Goal: Task Accomplishment & Management: Manage account settings

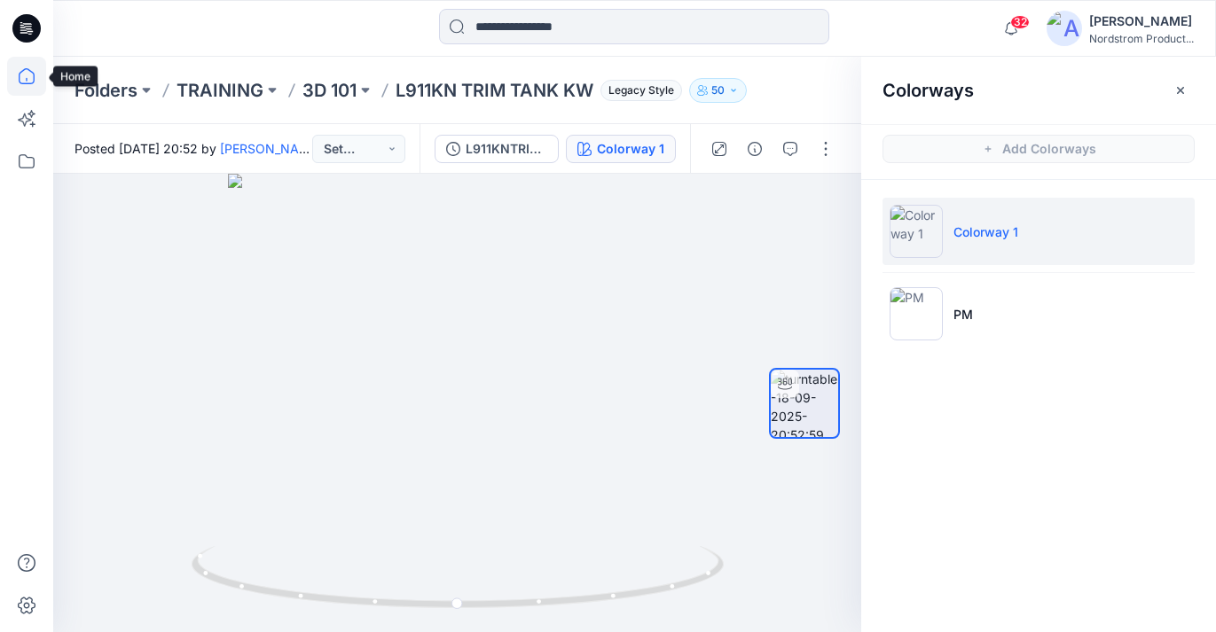
click at [18, 75] on icon at bounding box center [26, 76] width 39 height 39
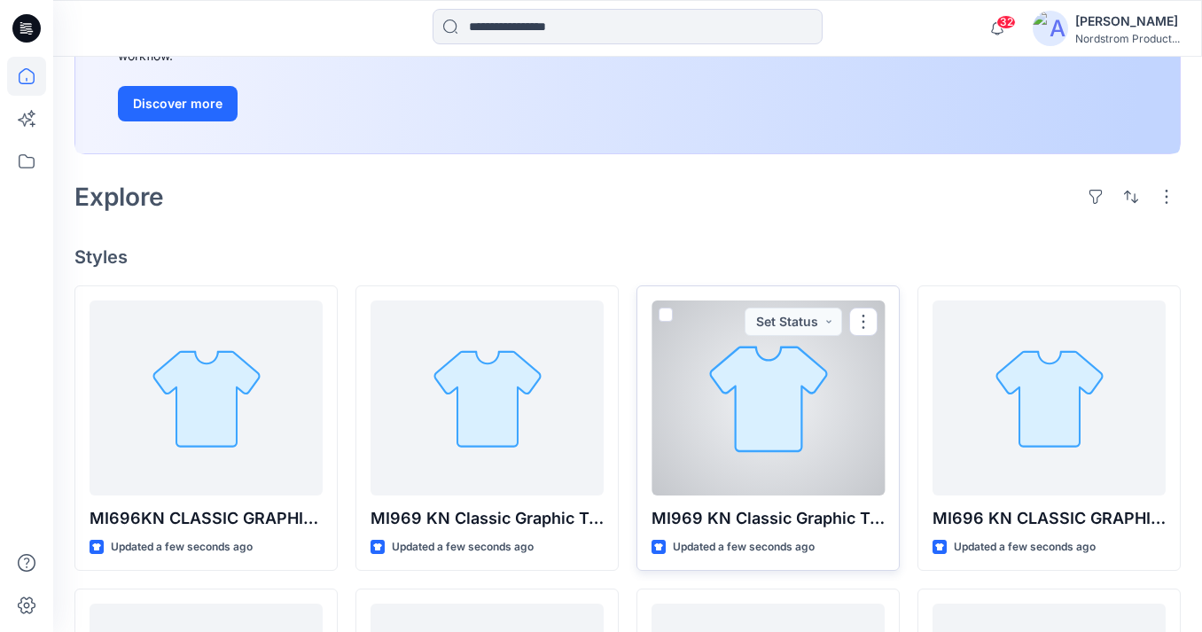
scroll to position [303, 0]
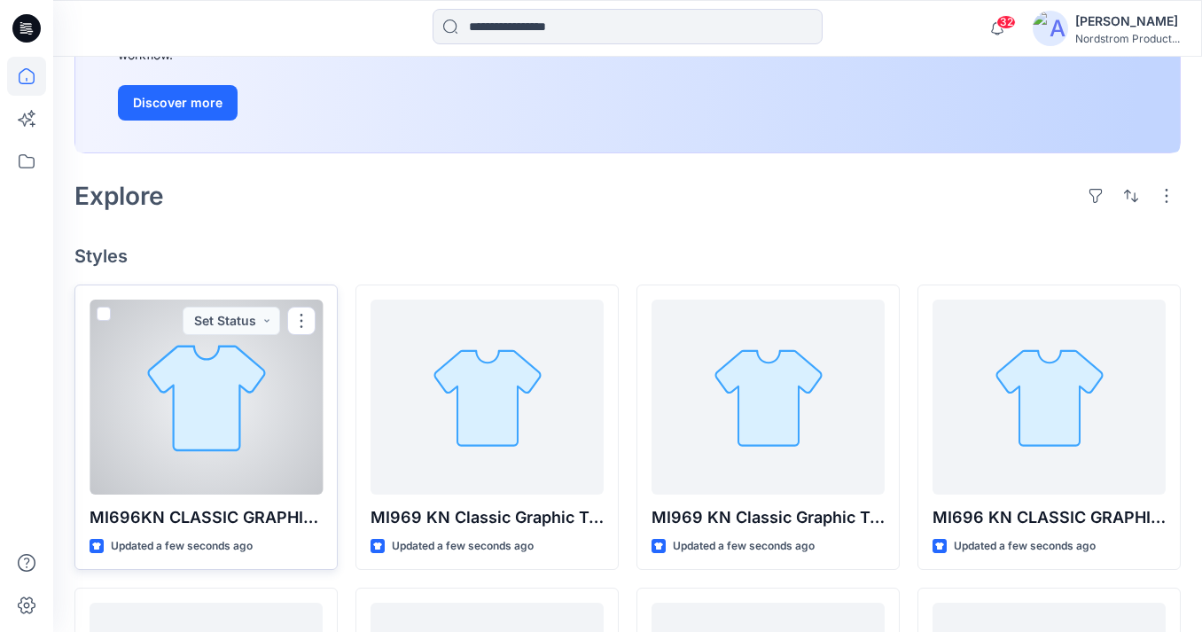
click at [172, 367] on div at bounding box center [206, 397] width 233 height 195
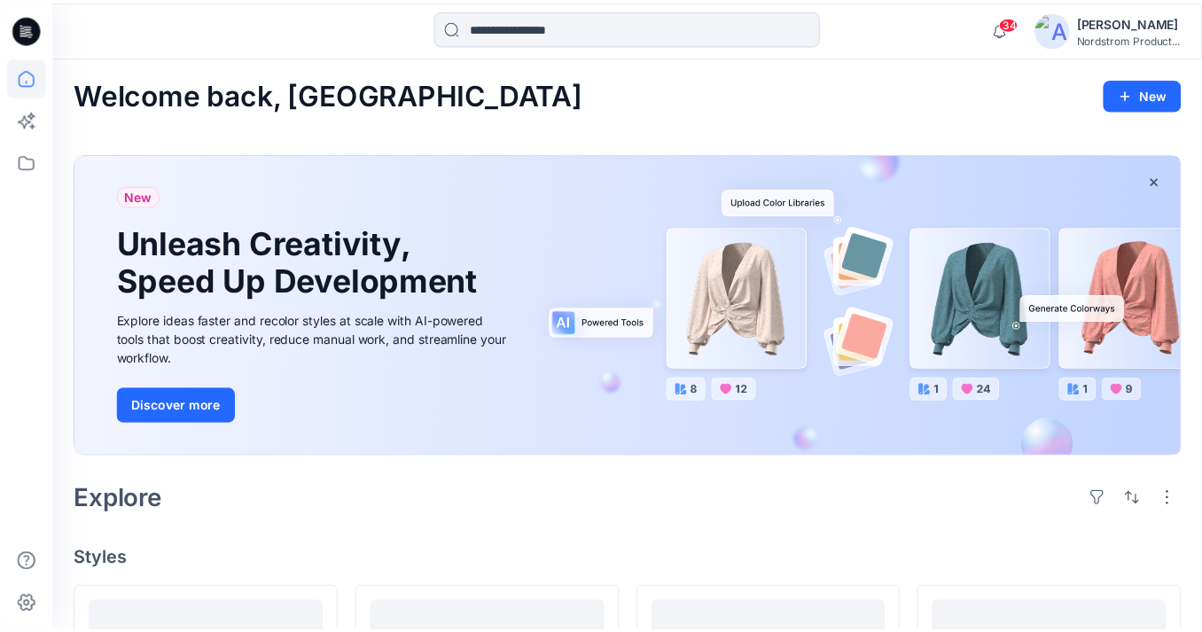
scroll to position [303, 0]
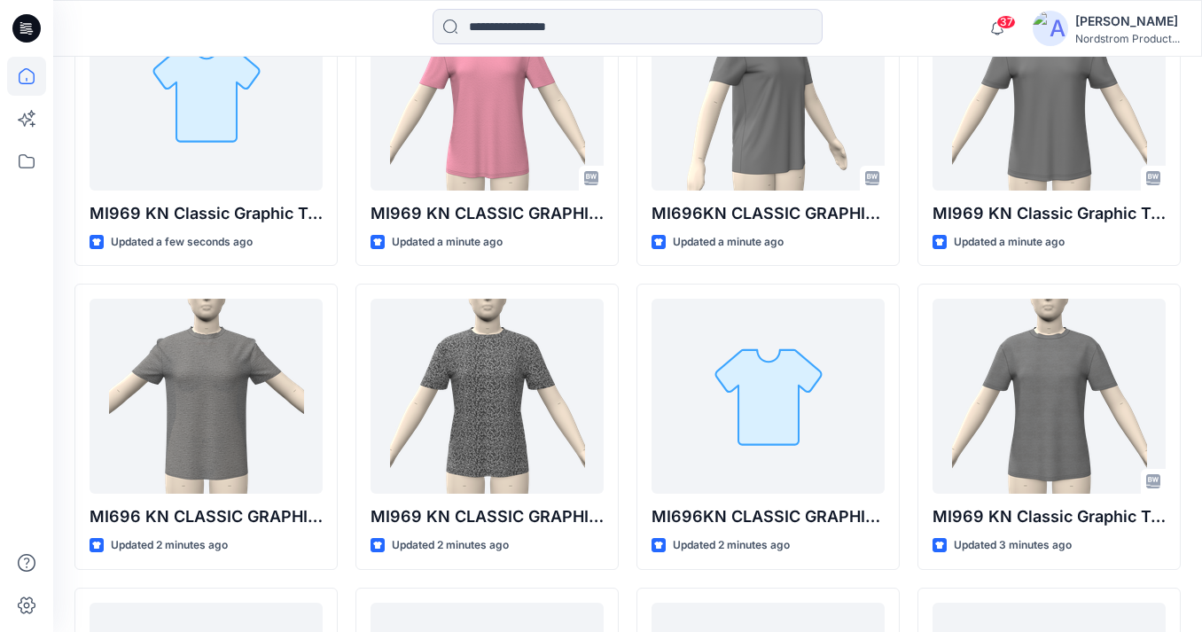
scroll to position [498, 0]
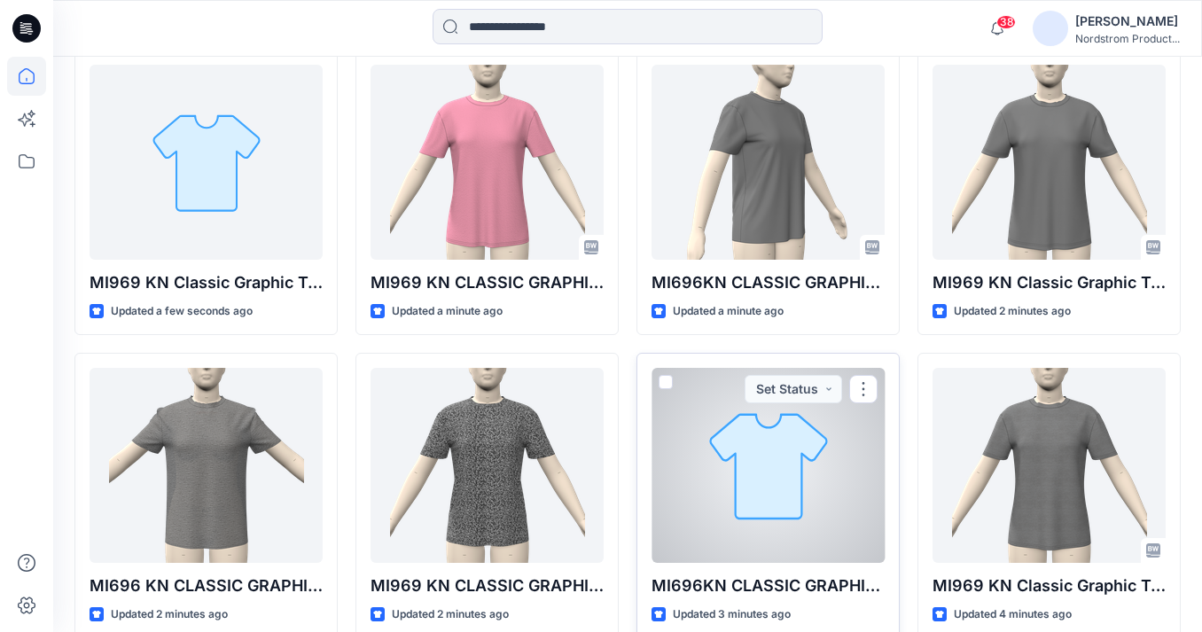
scroll to position [292, 0]
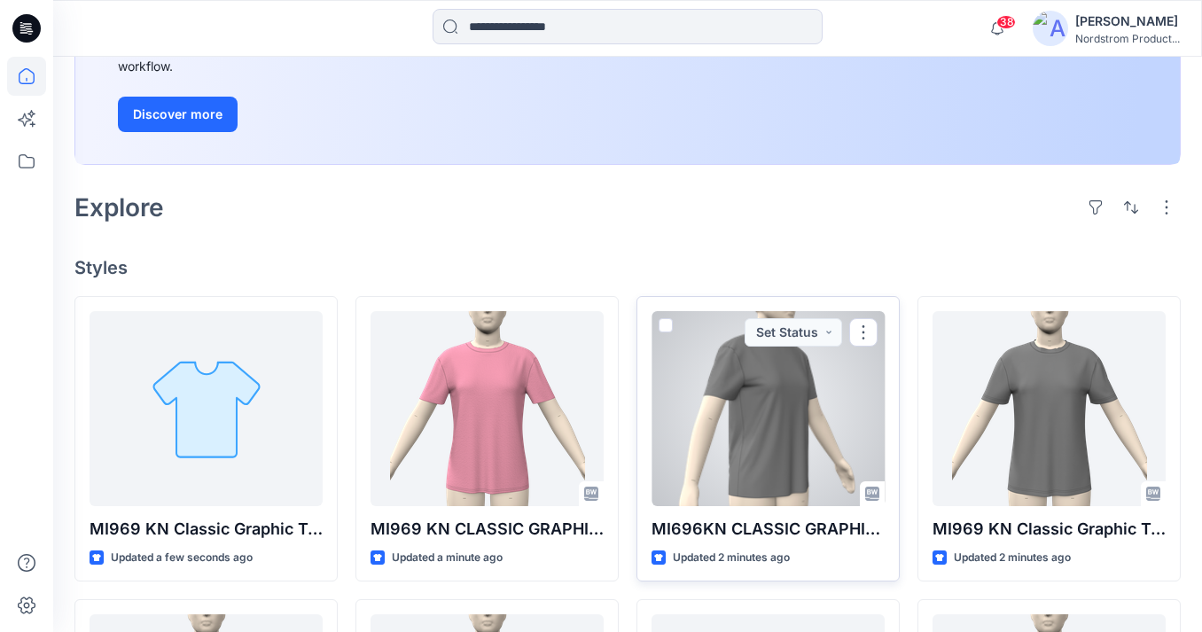
click at [788, 440] on div at bounding box center [768, 408] width 233 height 195
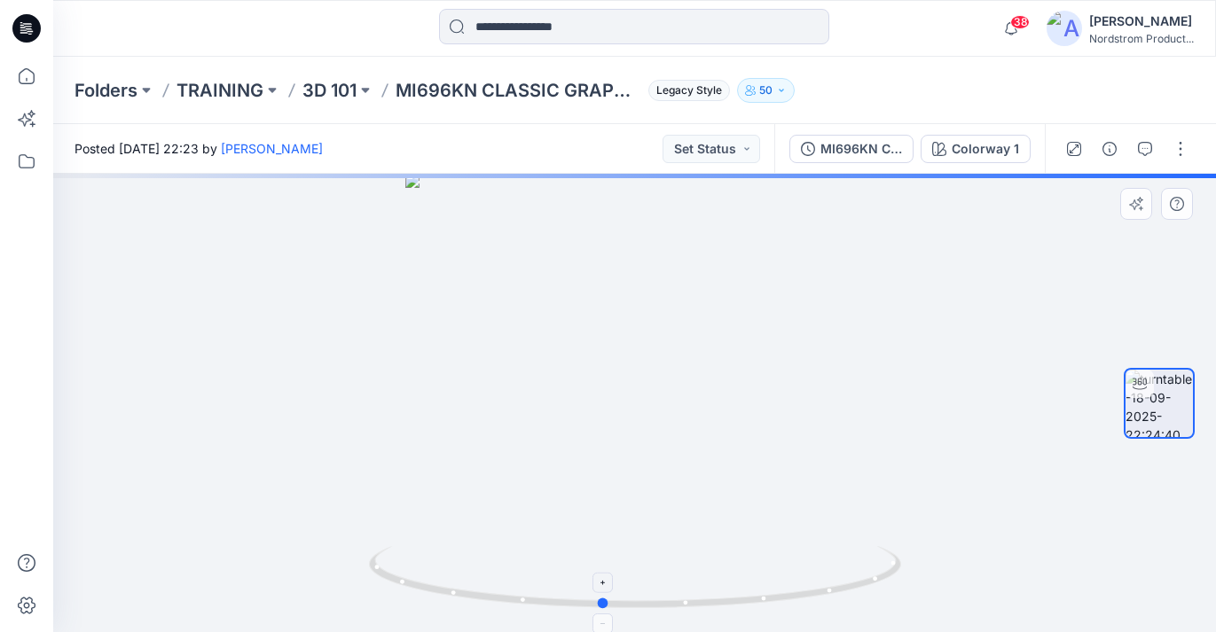
drag, startPoint x: 637, startPoint y: 605, endPoint x: 605, endPoint y: 606, distance: 32.8
click at [605, 606] on circle at bounding box center [603, 603] width 11 height 11
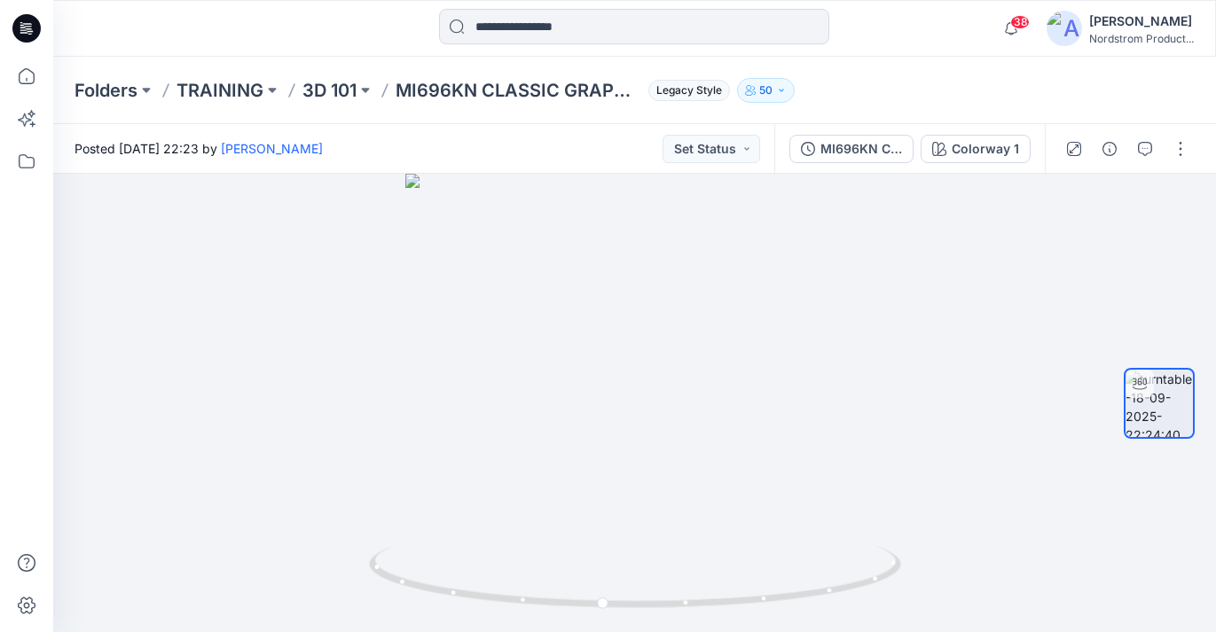
click at [913, 70] on div "Folders TRAINING 3D 101 MI696KN CLASSIC GRAPHIC TEE - KW Legacy Style 50" at bounding box center [634, 90] width 1162 height 67
click at [320, 90] on p "3D 101" at bounding box center [329, 90] width 54 height 25
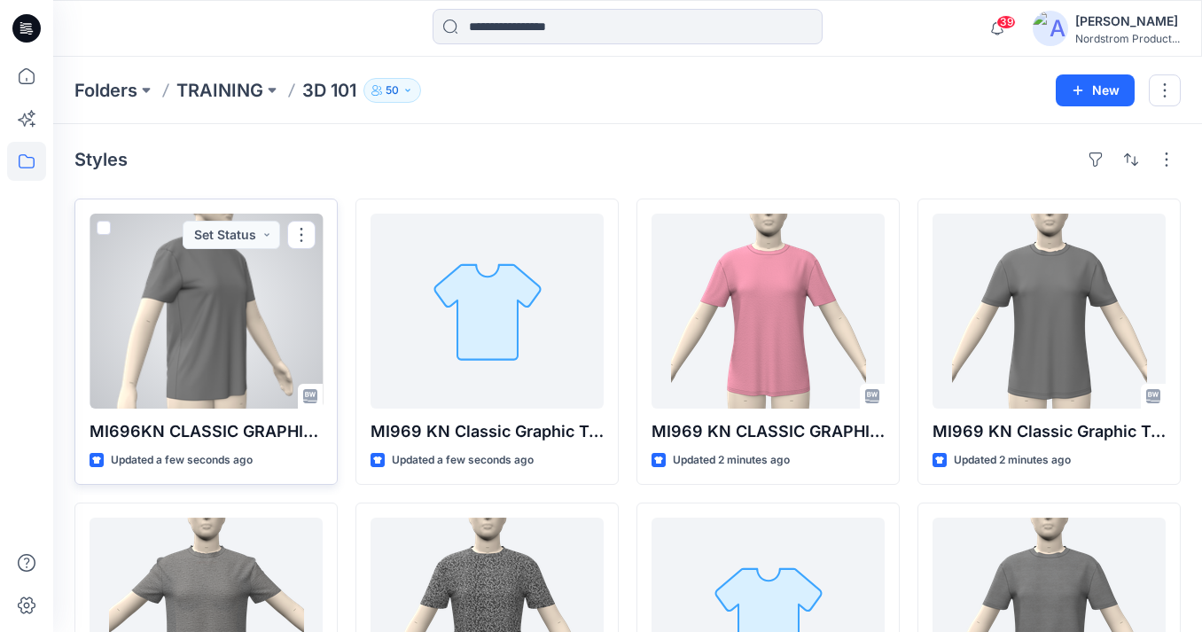
click at [236, 374] on div at bounding box center [206, 311] width 233 height 195
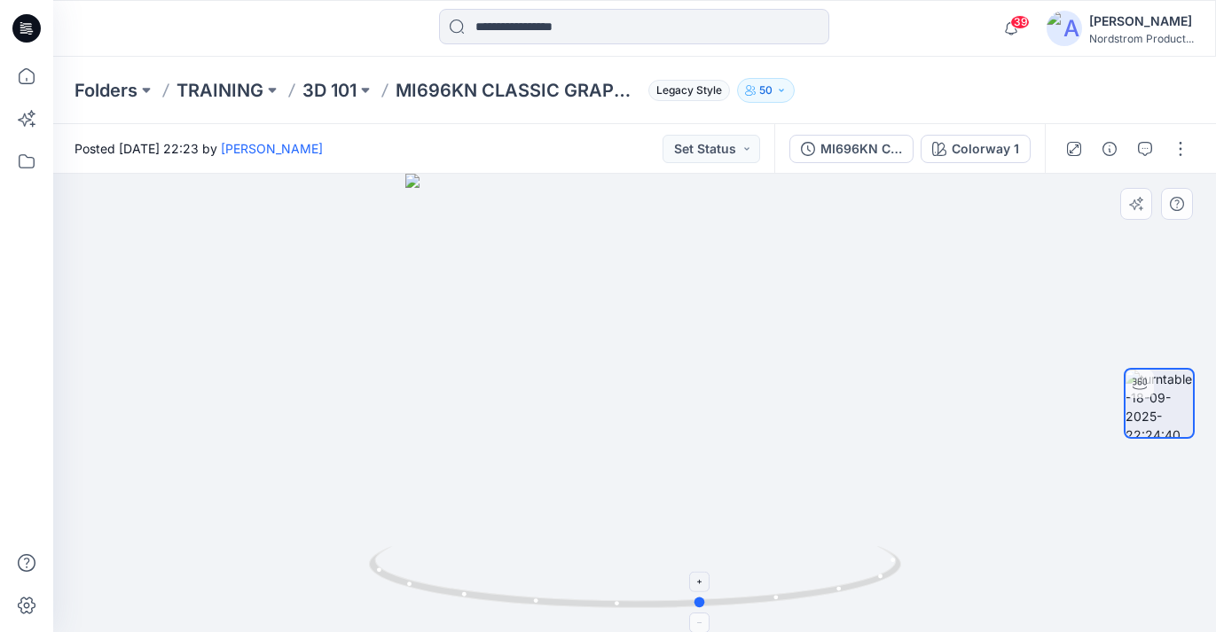
drag, startPoint x: 636, startPoint y: 611, endPoint x: 703, endPoint y: 604, distance: 67.8
click at [703, 604] on icon at bounding box center [637, 579] width 536 height 66
drag, startPoint x: 702, startPoint y: 604, endPoint x: 604, endPoint y: 622, distance: 100.0
click at [604, 613] on icon at bounding box center [637, 579] width 536 height 66
click at [998, 153] on div "Colorway 1" at bounding box center [984, 149] width 67 height 20
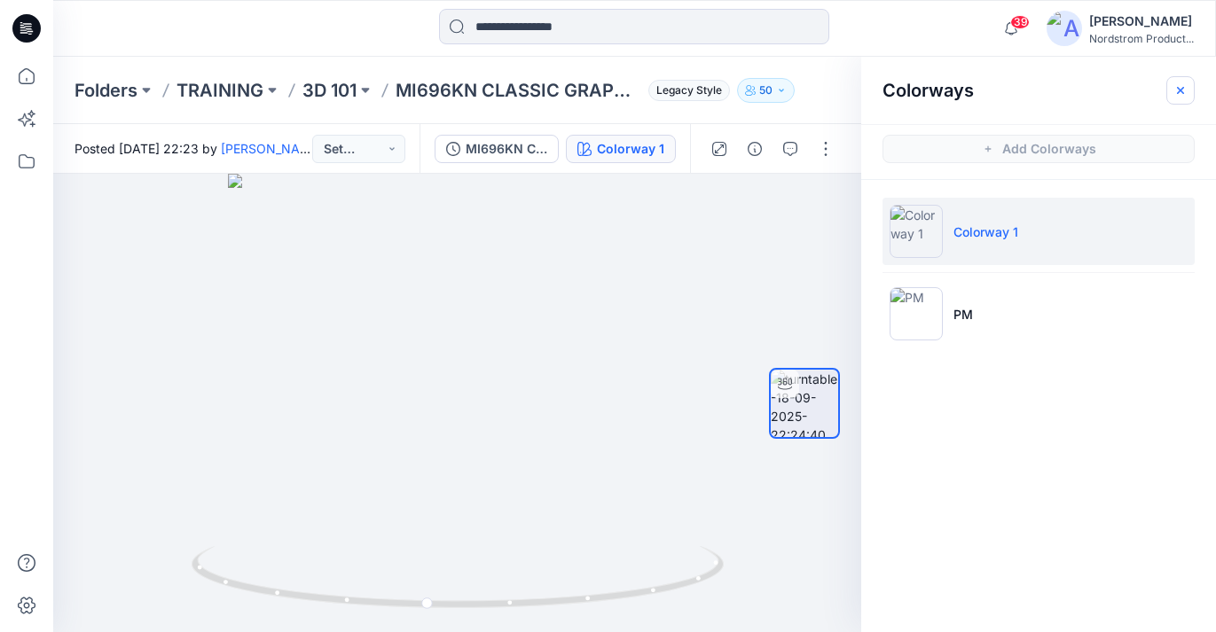
click at [1178, 82] on button "button" at bounding box center [1180, 90] width 28 height 28
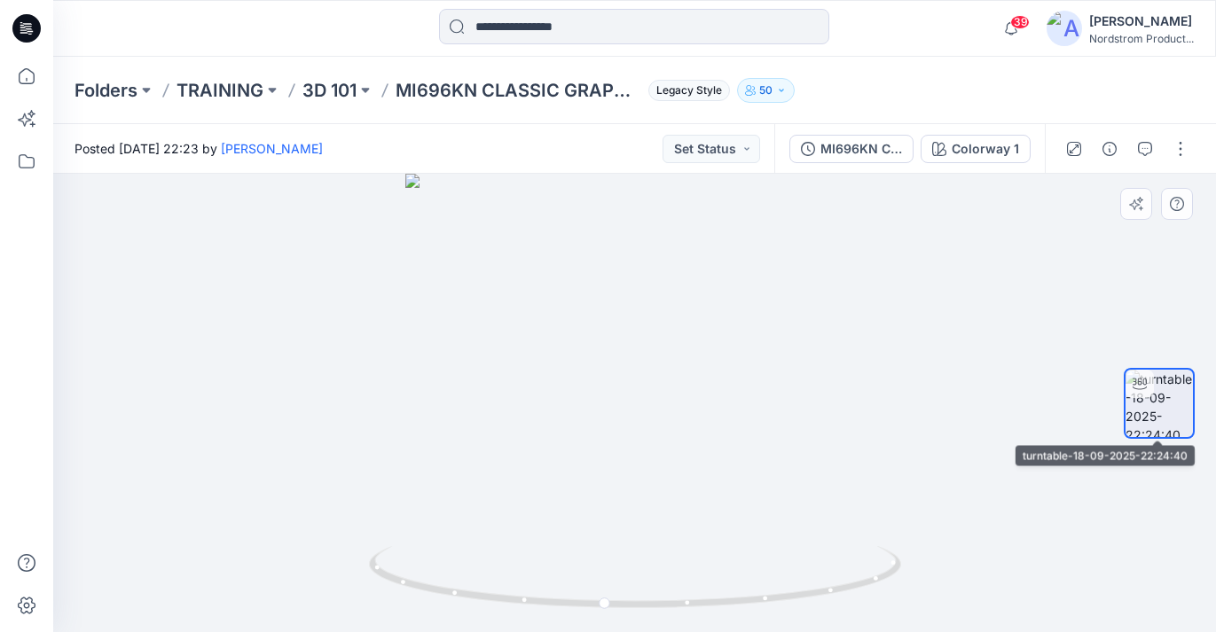
click at [1170, 407] on img at bounding box center [1158, 403] width 67 height 67
click at [1186, 150] on button "button" at bounding box center [1180, 149] width 28 height 28
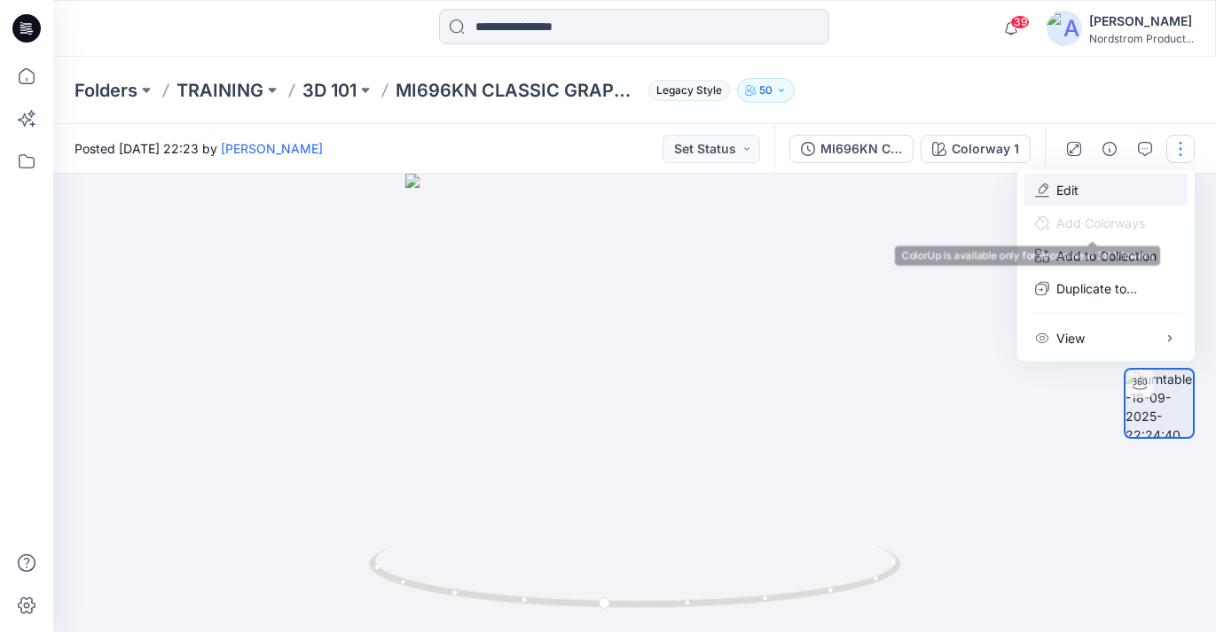
click at [1060, 182] on p "Edit" at bounding box center [1067, 190] width 22 height 19
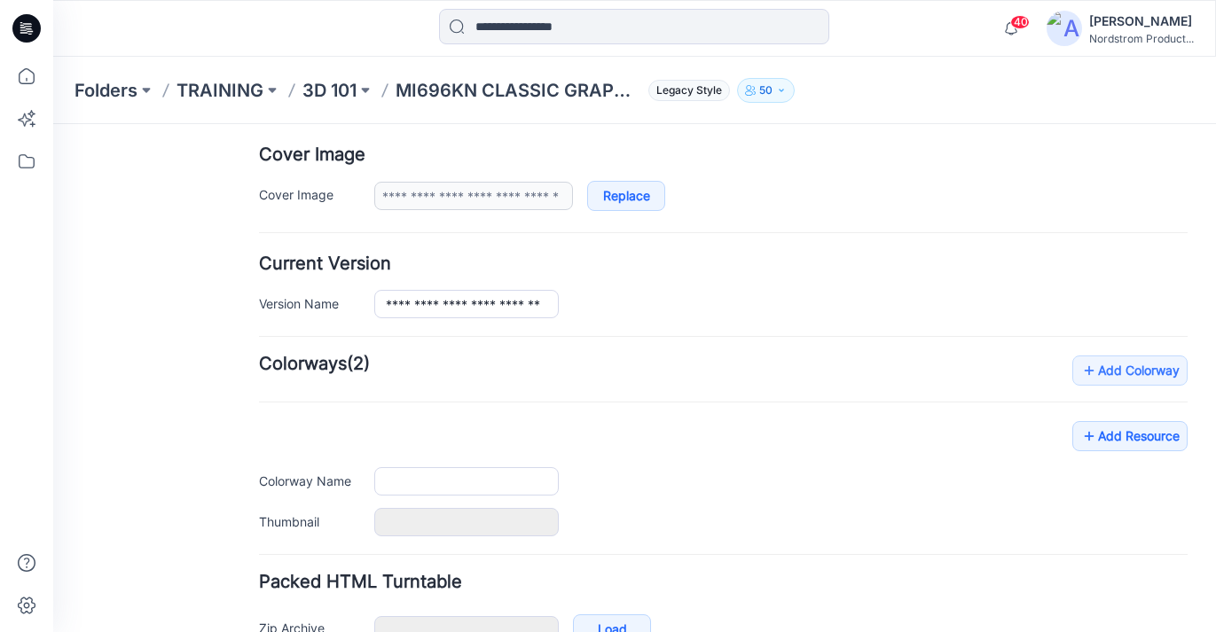
type input "**********"
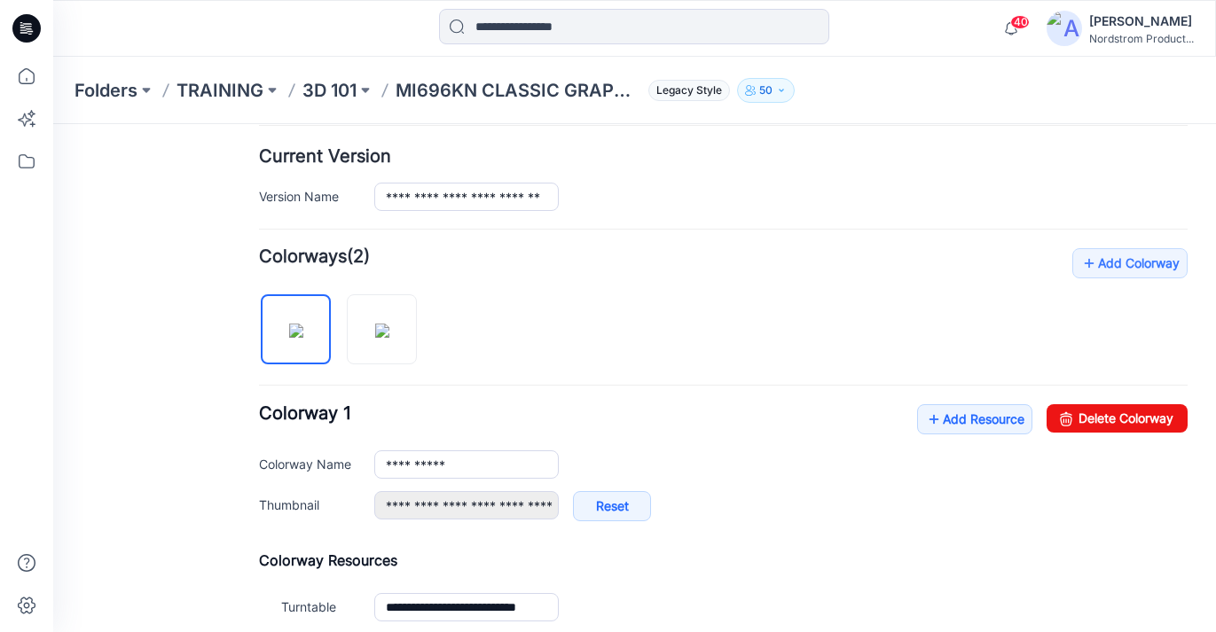
scroll to position [434, 0]
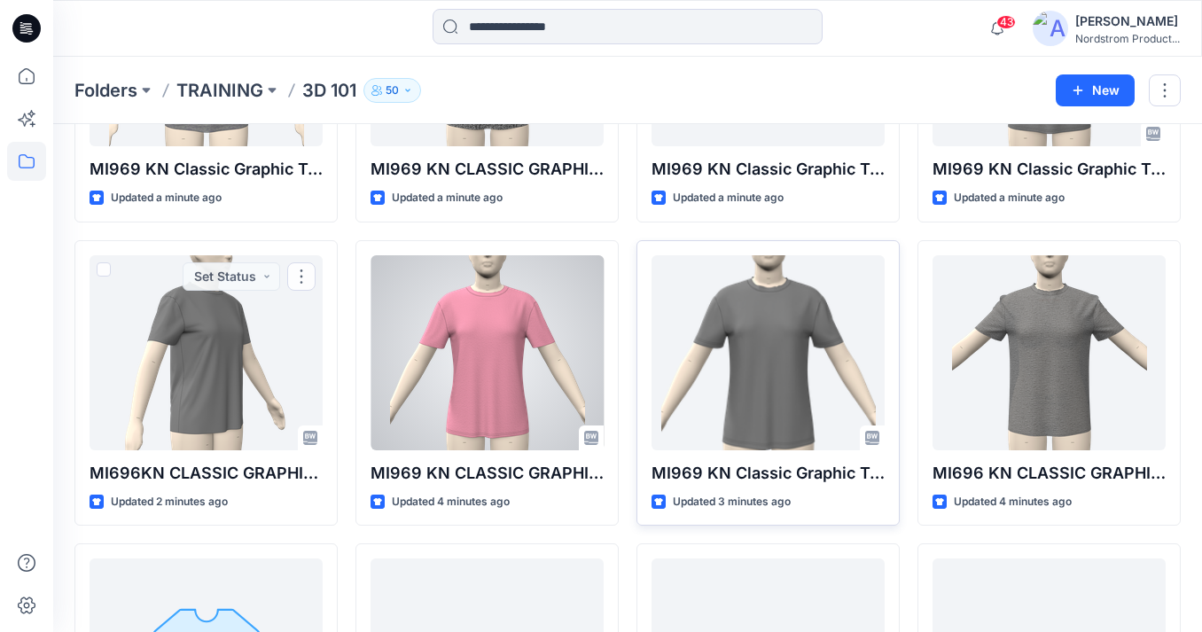
scroll to position [261, 0]
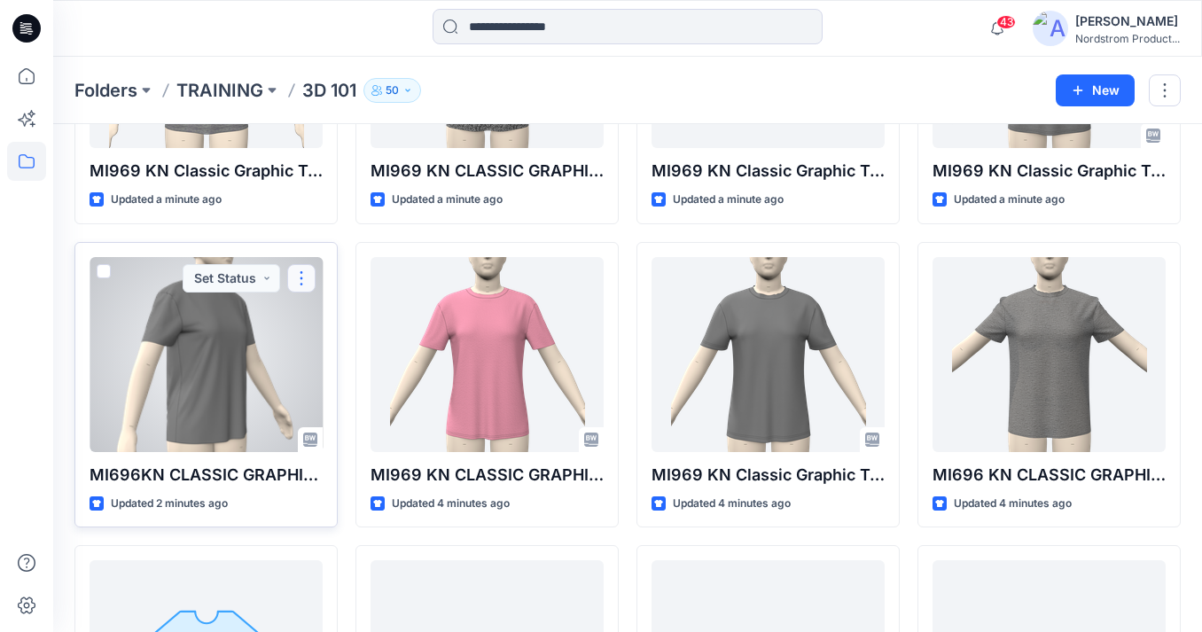
click at [302, 275] on button "button" at bounding box center [301, 278] width 28 height 28
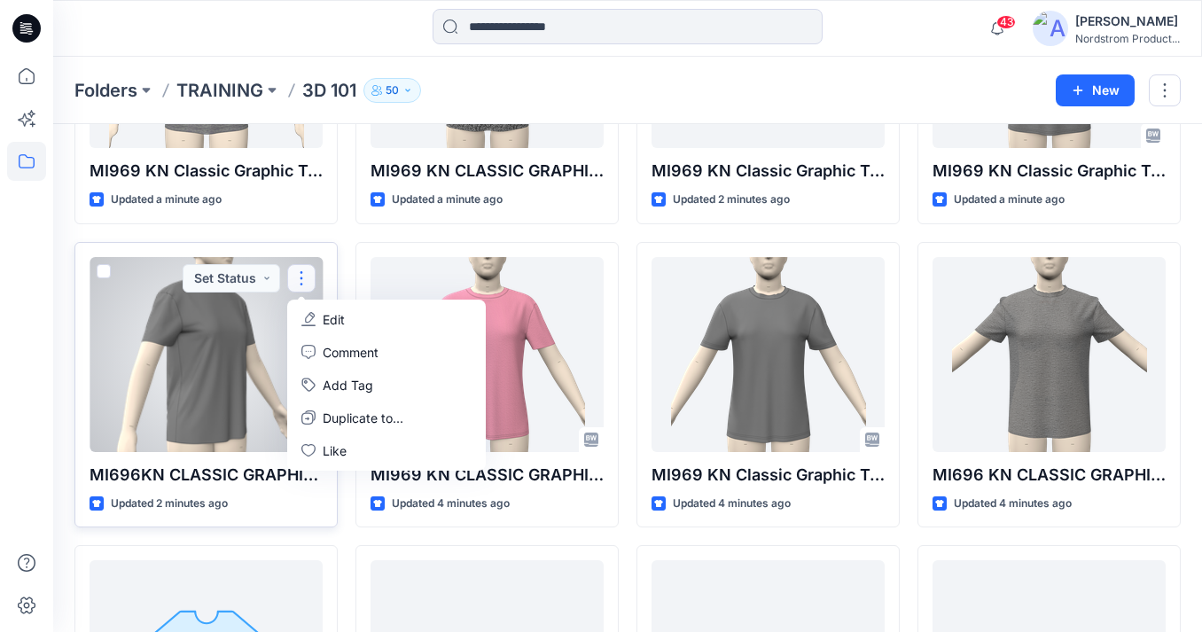
click at [219, 387] on div at bounding box center [206, 354] width 233 height 195
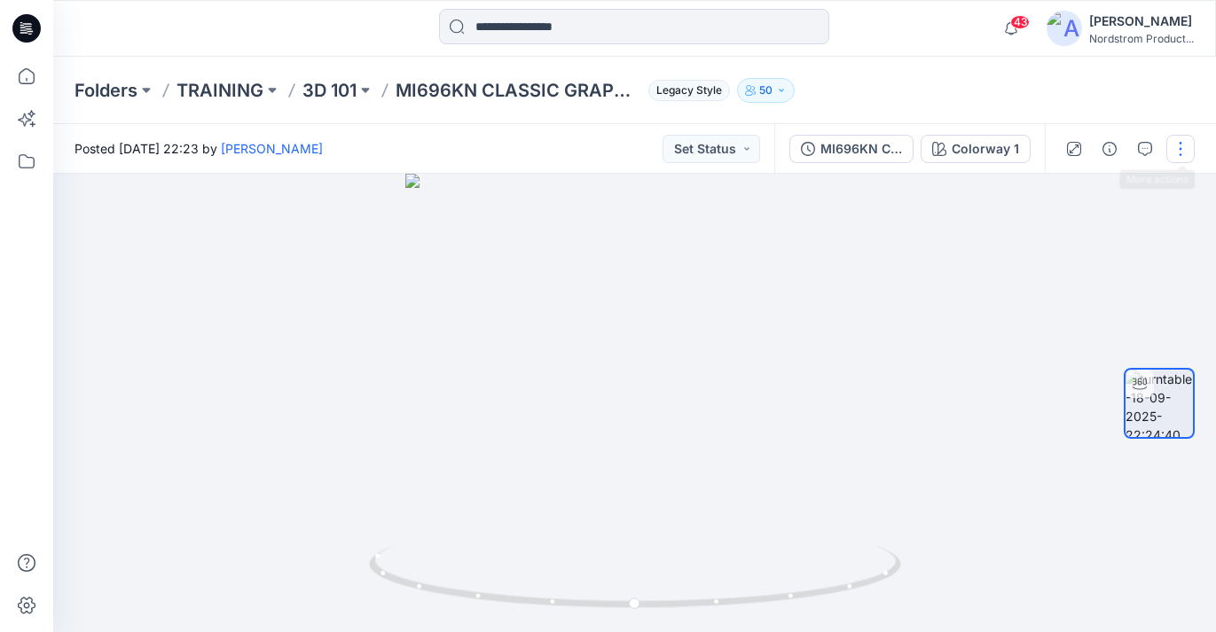
click at [1182, 148] on button "button" at bounding box center [1180, 149] width 28 height 28
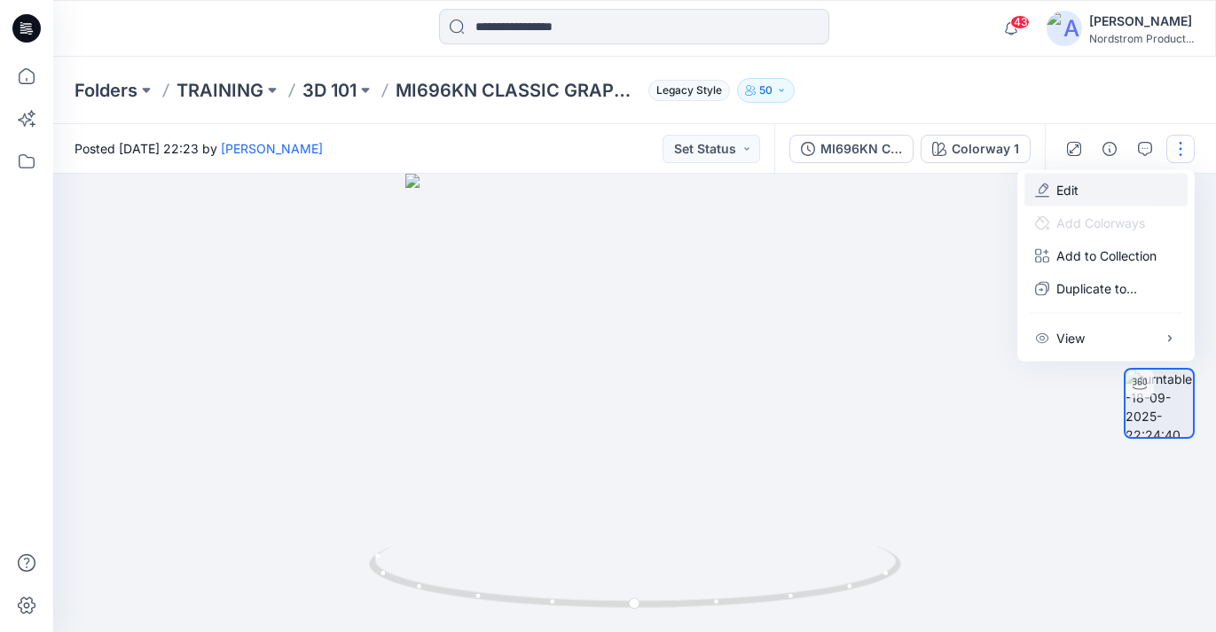
click at [1142, 190] on button "Edit" at bounding box center [1105, 190] width 163 height 33
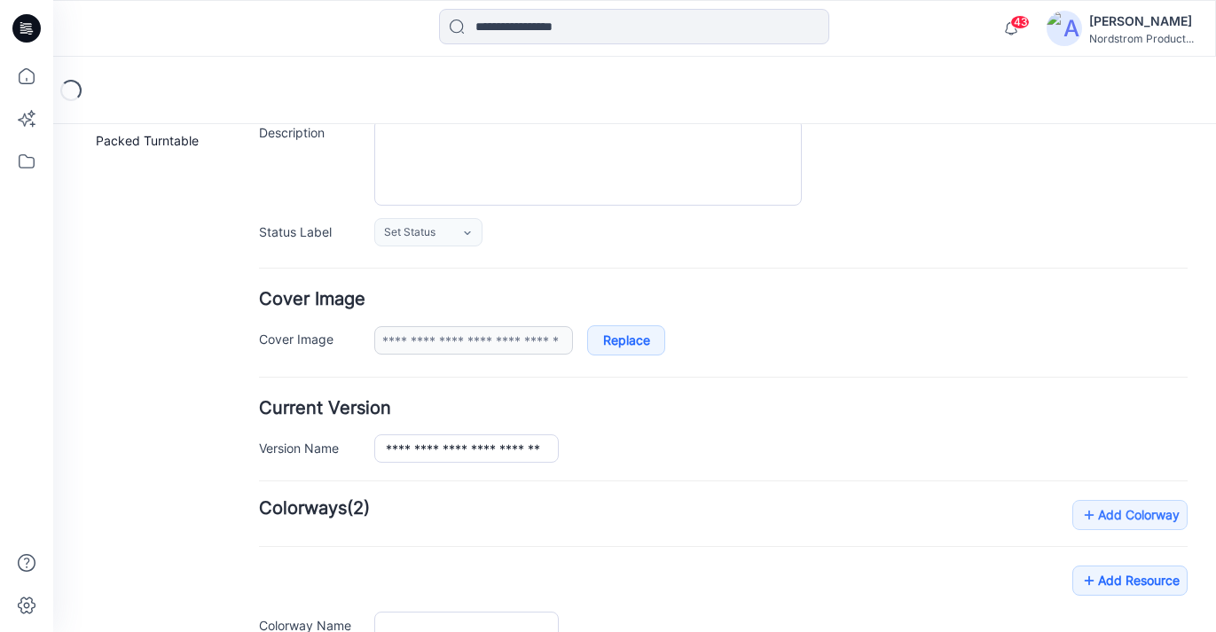
scroll to position [430, 0]
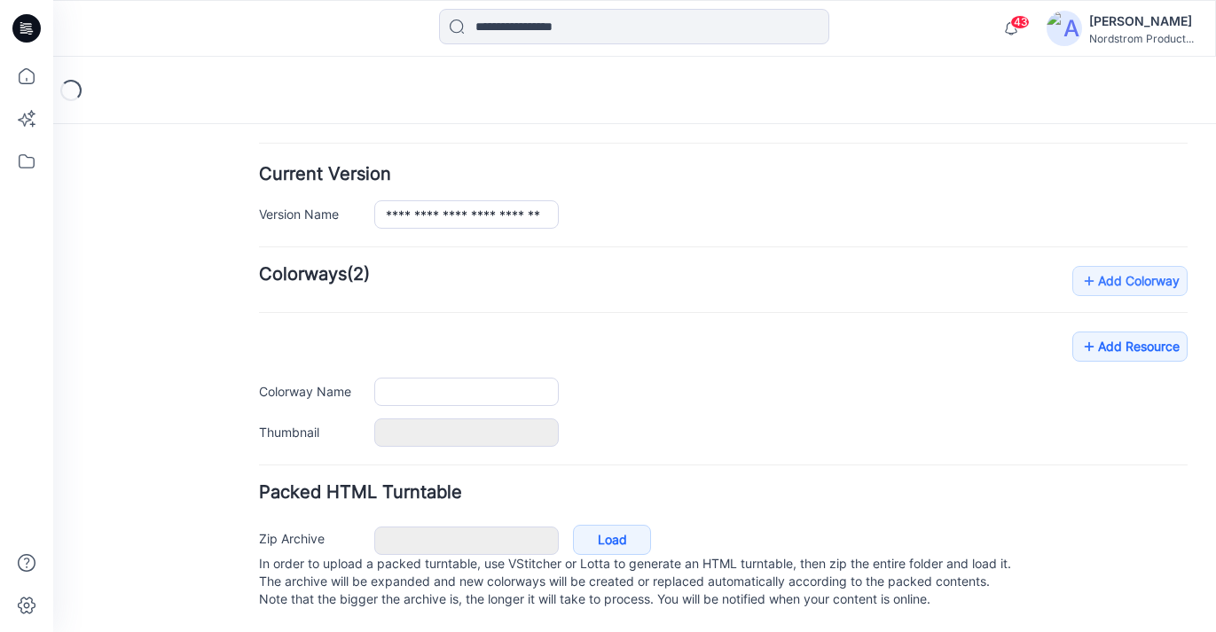
type input "**********"
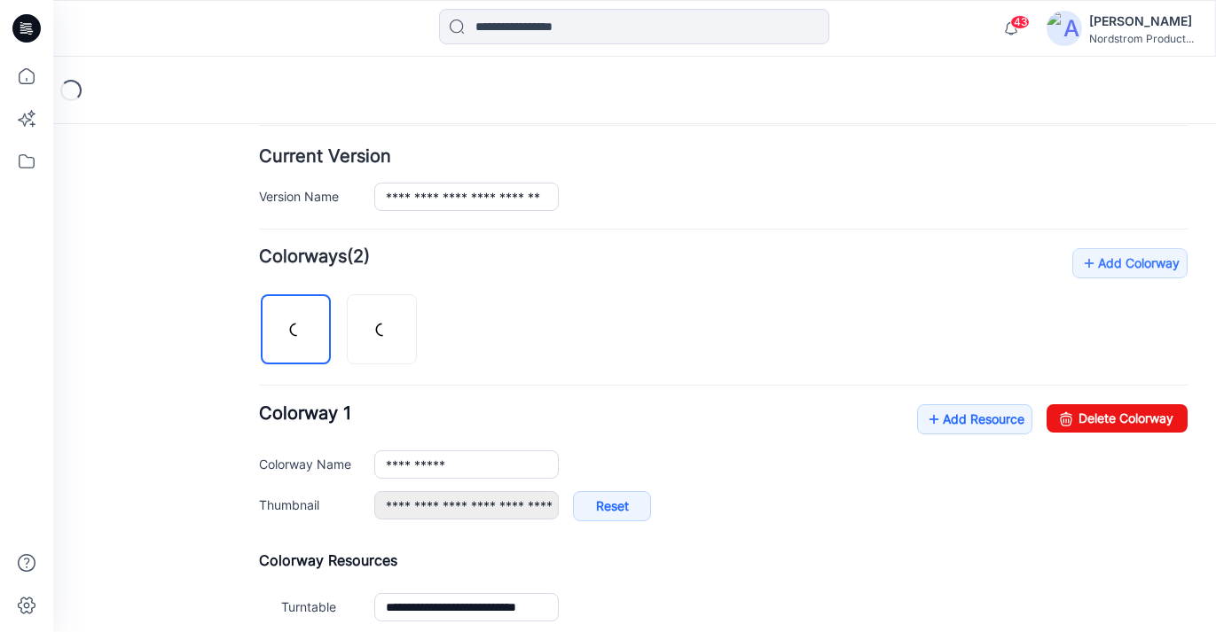
scroll to position [0, 0]
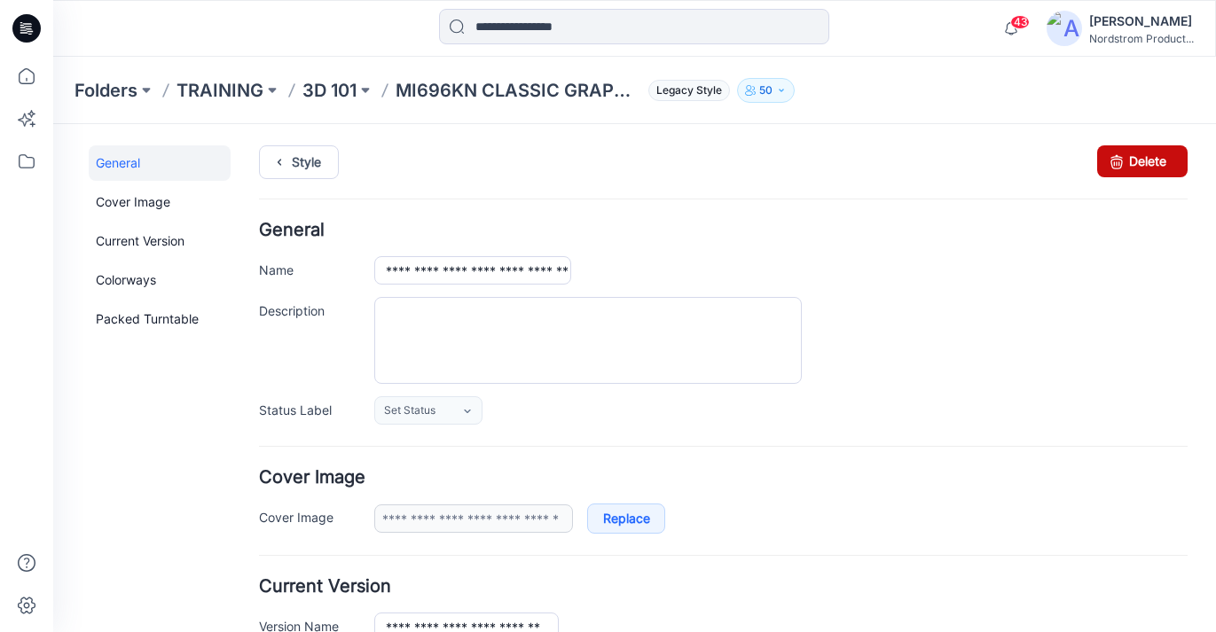
click at [1126, 168] on link "Delete" at bounding box center [1142, 161] width 90 height 32
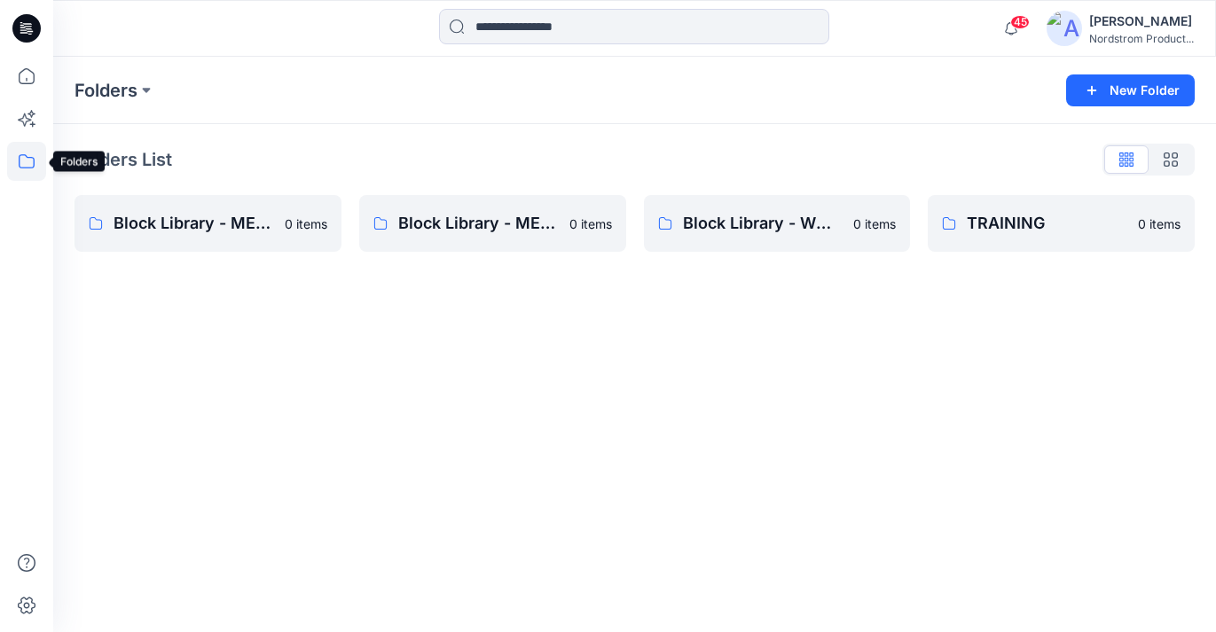
click at [20, 152] on icon at bounding box center [26, 161] width 39 height 39
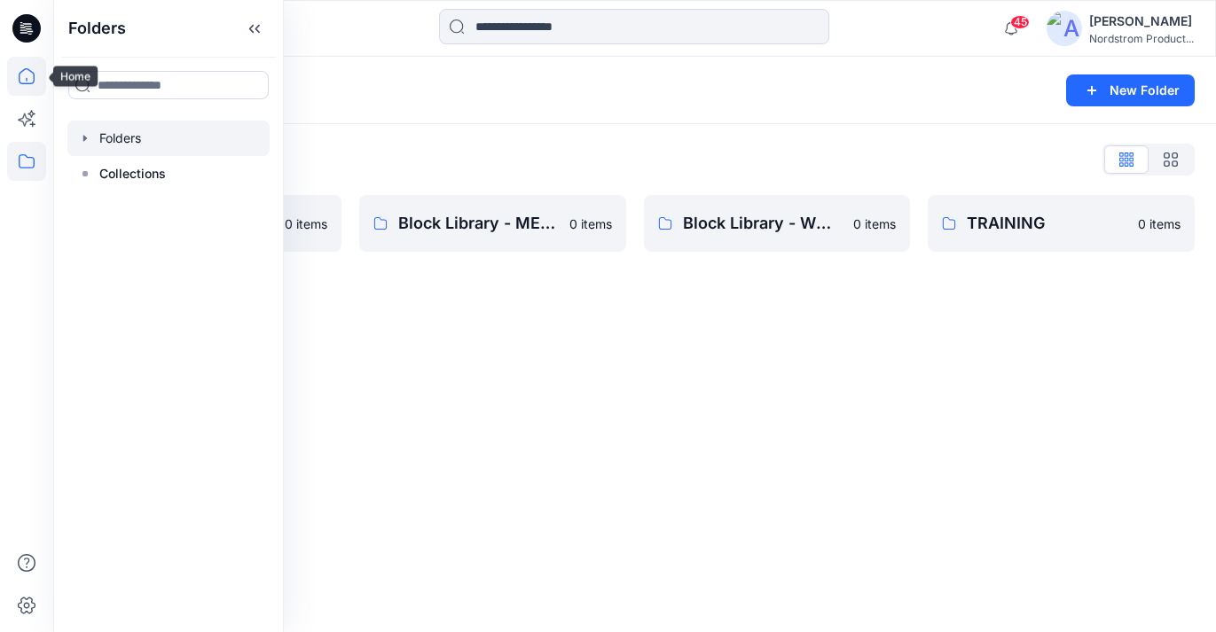
click at [20, 75] on icon at bounding box center [26, 76] width 39 height 39
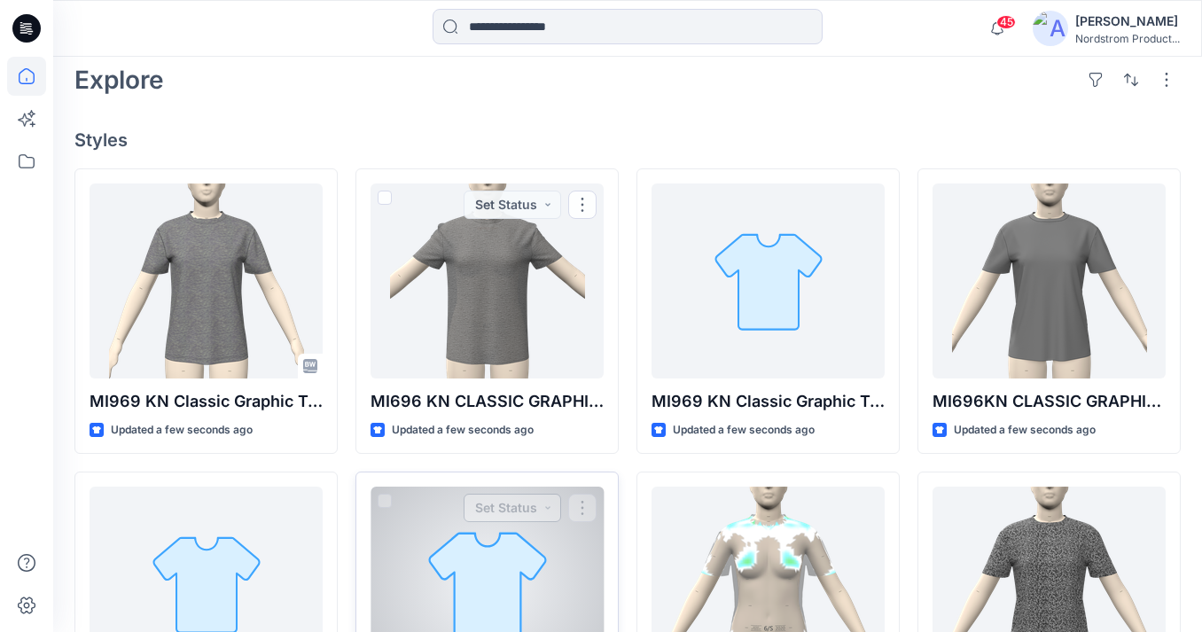
scroll to position [418, 0]
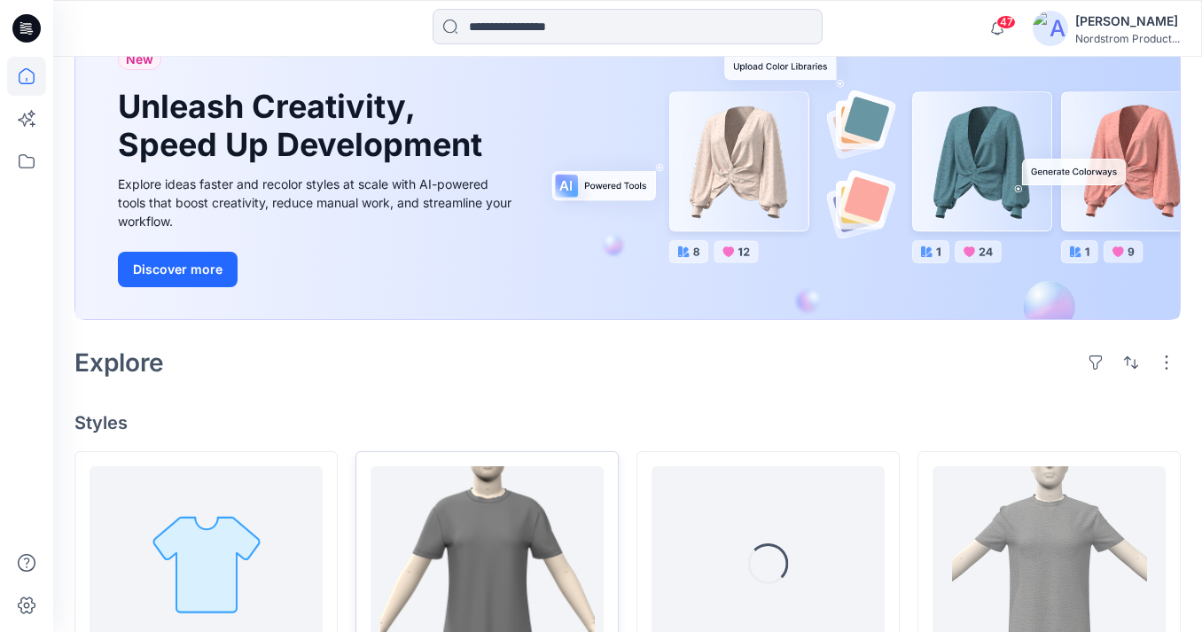
scroll to position [357, 0]
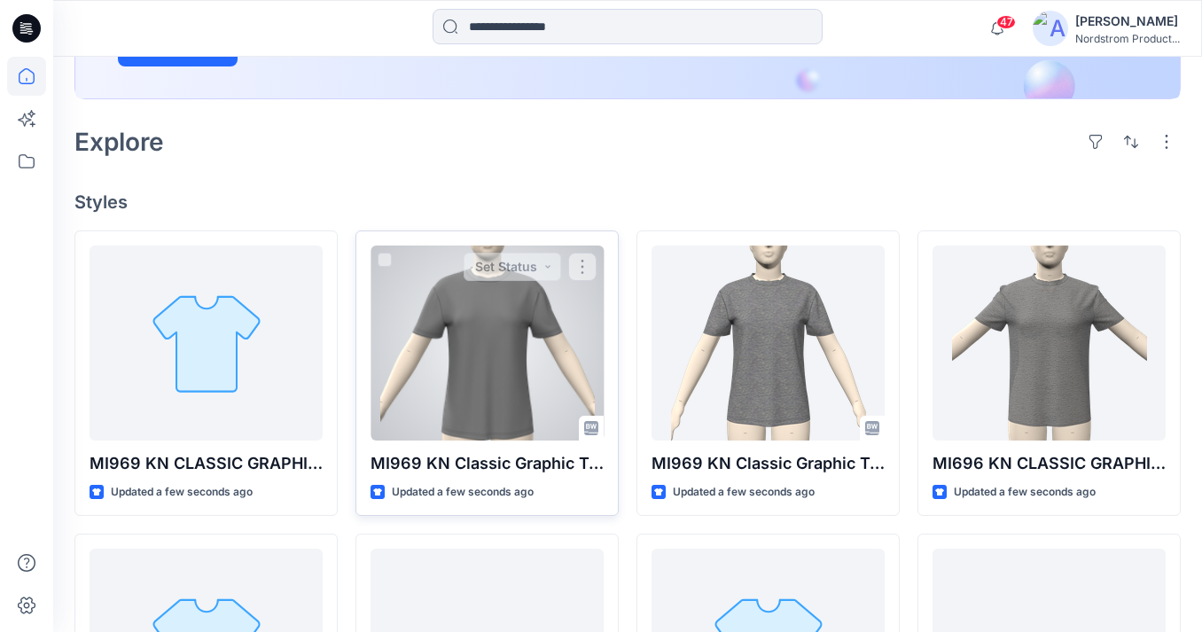
click at [497, 325] on div at bounding box center [487, 343] width 233 height 195
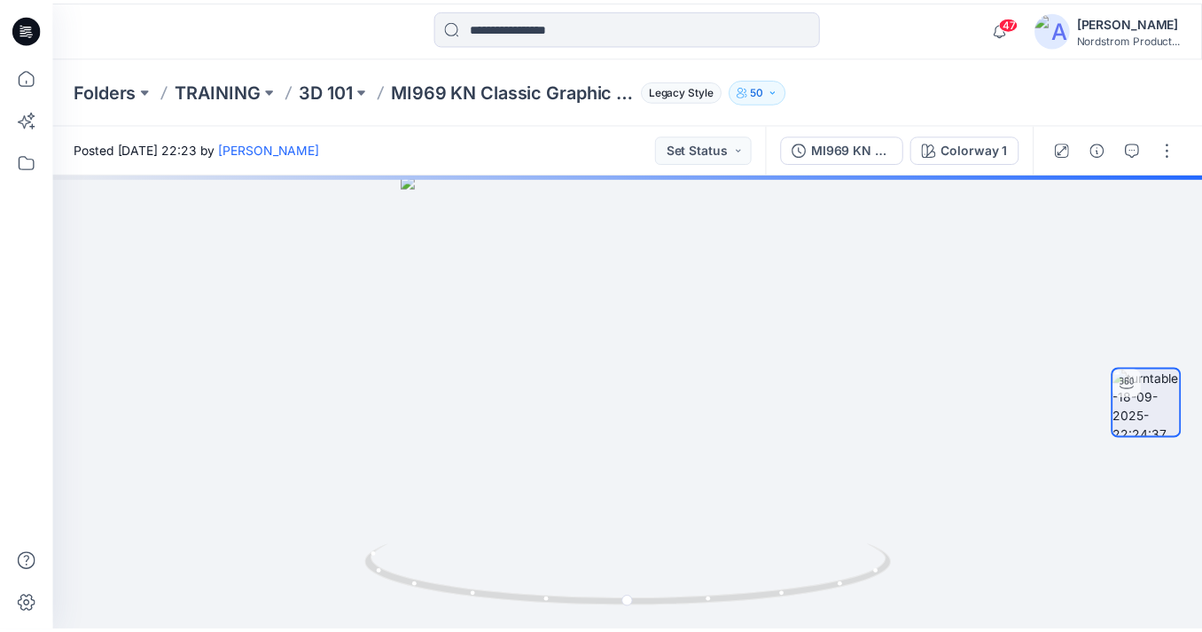
scroll to position [357, 0]
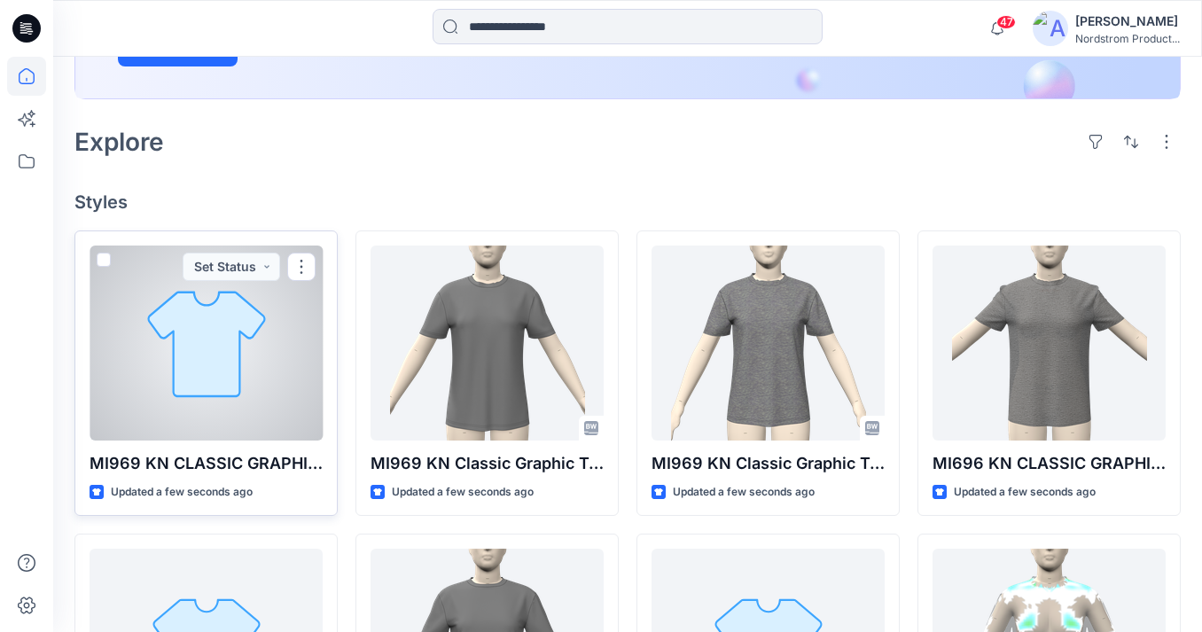
click at [258, 350] on div at bounding box center [206, 343] width 233 height 195
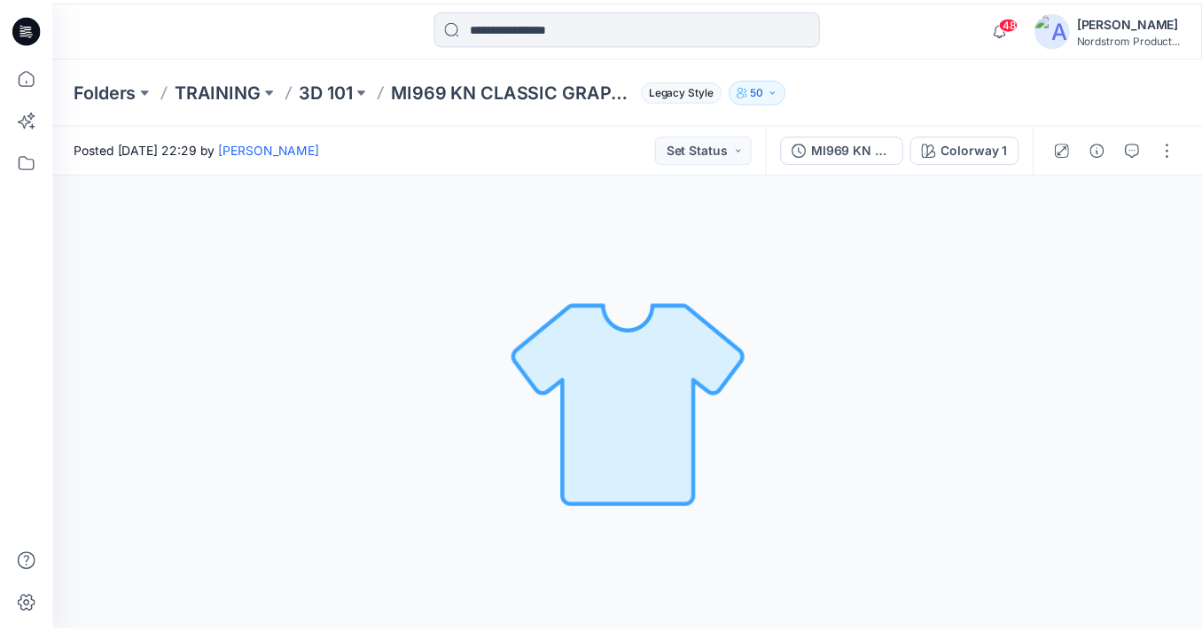
scroll to position [357, 0]
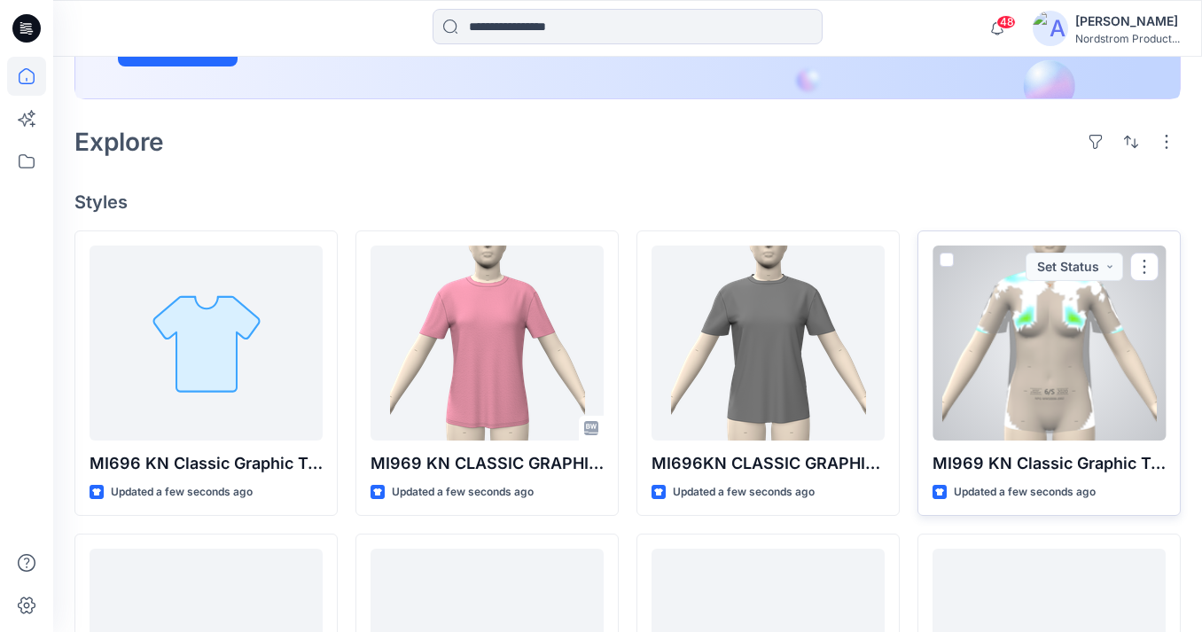
click at [1083, 389] on div at bounding box center [1049, 343] width 233 height 195
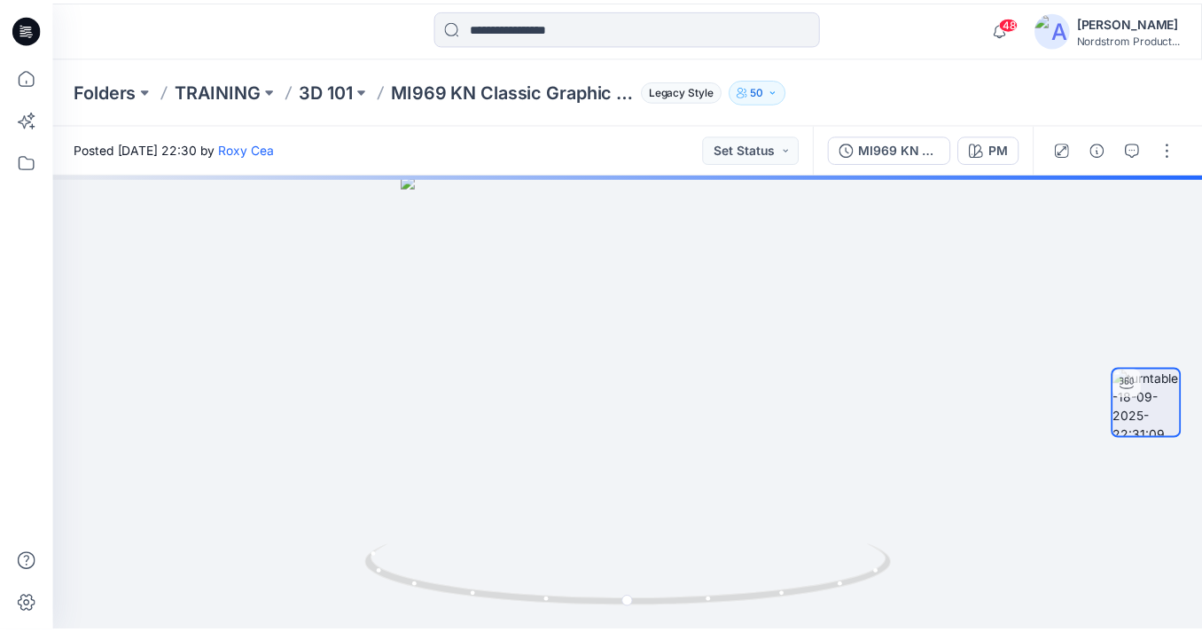
scroll to position [357, 0]
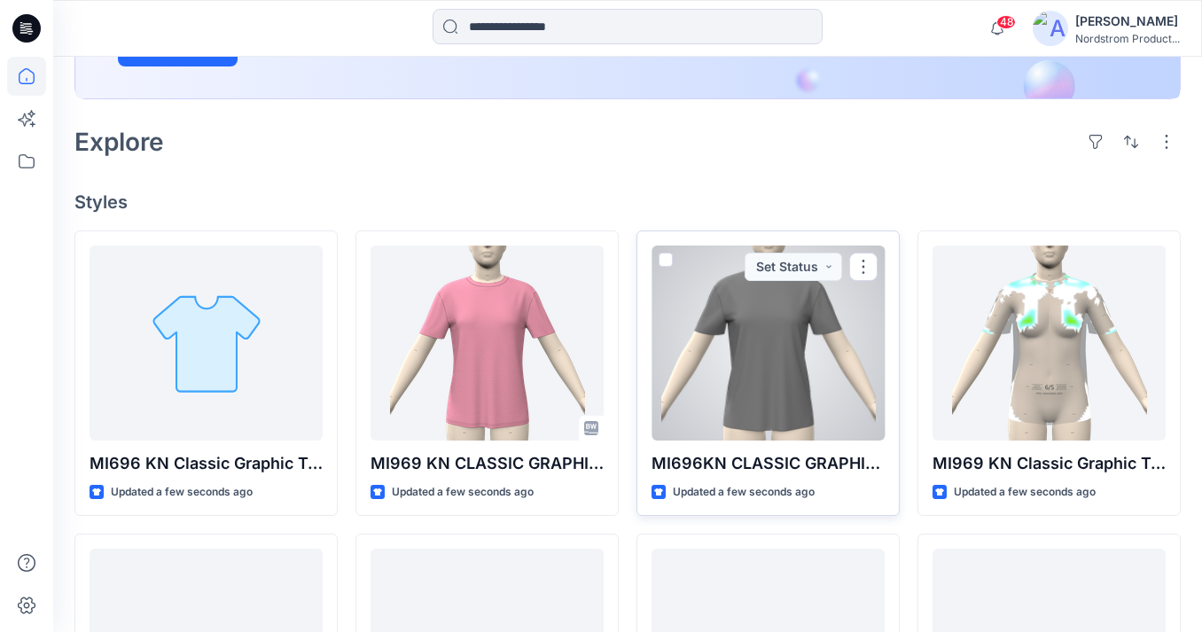
click at [827, 424] on div at bounding box center [768, 343] width 233 height 195
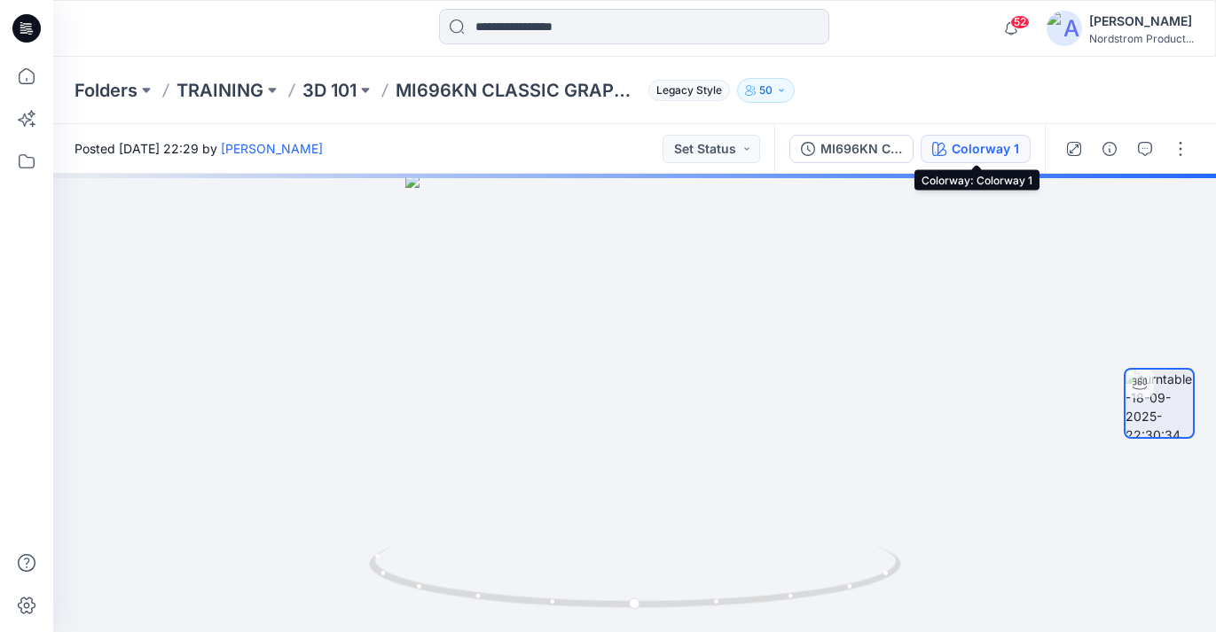
click at [977, 143] on div "Colorway 1" at bounding box center [984, 149] width 67 height 20
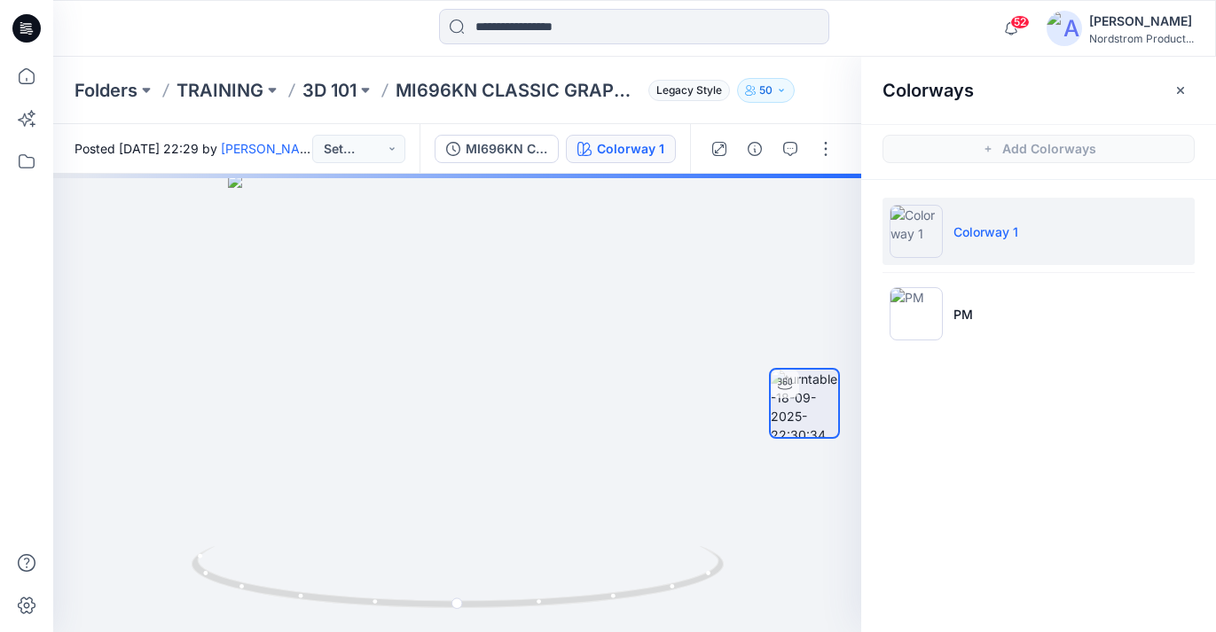
click at [889, 29] on div at bounding box center [634, 28] width 581 height 39
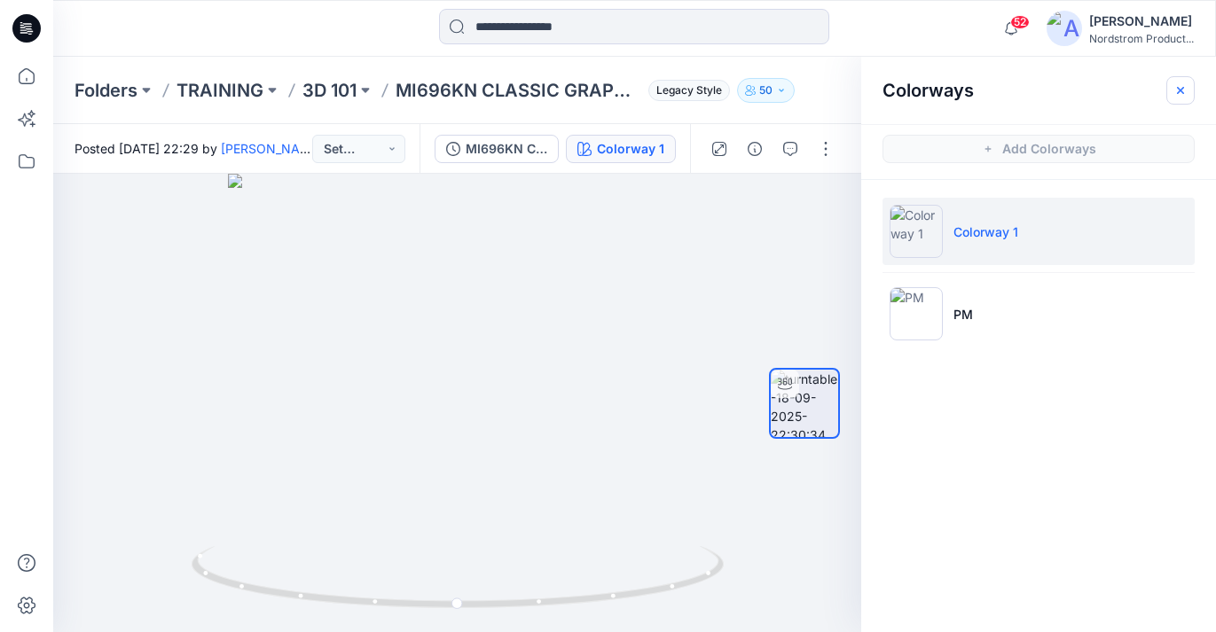
click at [1177, 89] on icon "button" at bounding box center [1180, 90] width 14 height 14
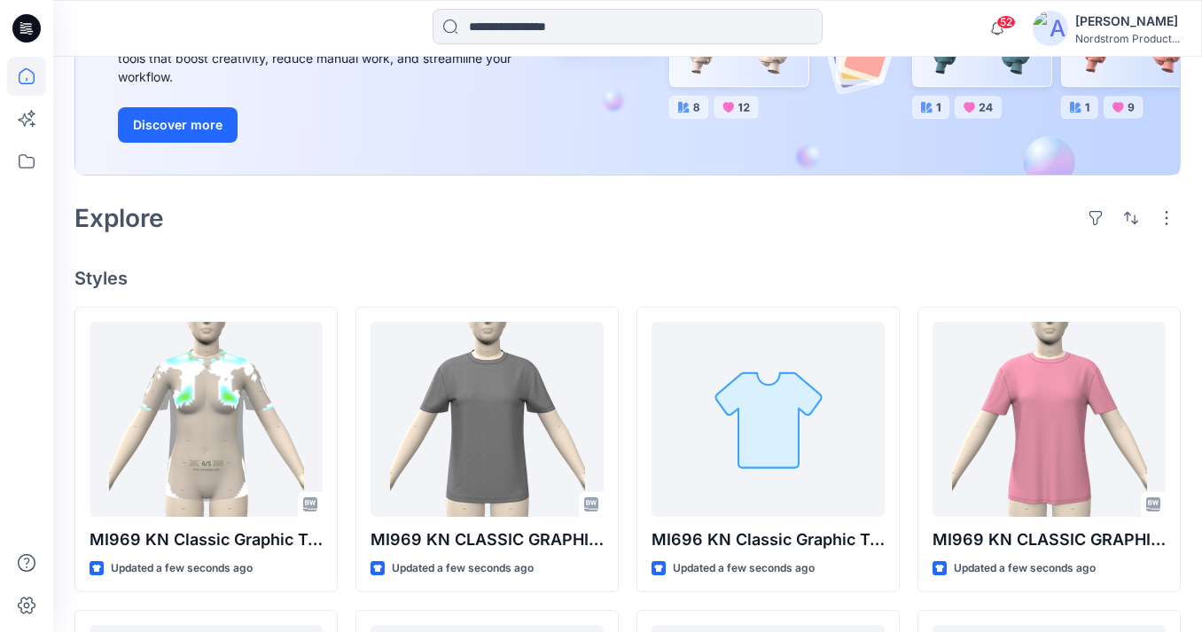
scroll to position [266, 0]
